Goal: Check status

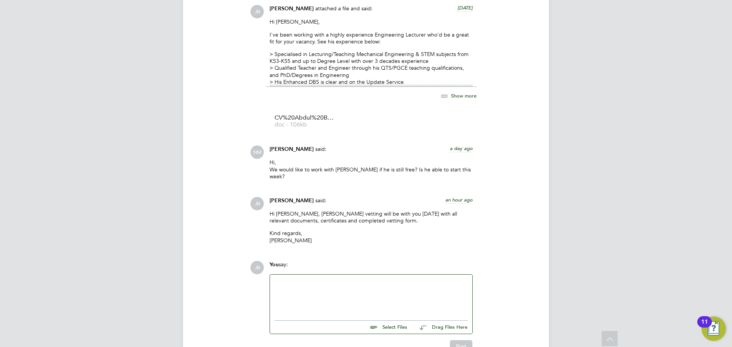
scroll to position [820, 0]
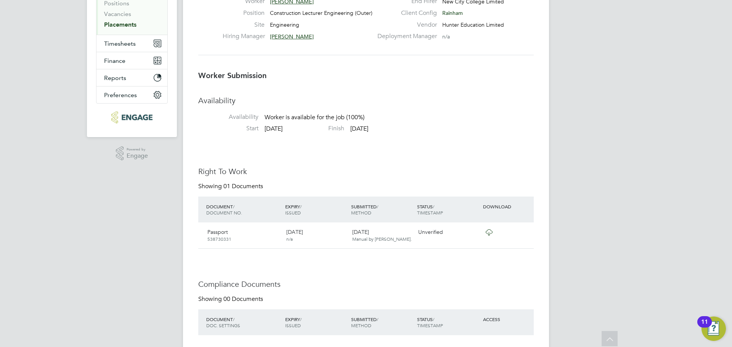
scroll to position [35, 0]
